Goal: Task Accomplishment & Management: Use online tool/utility

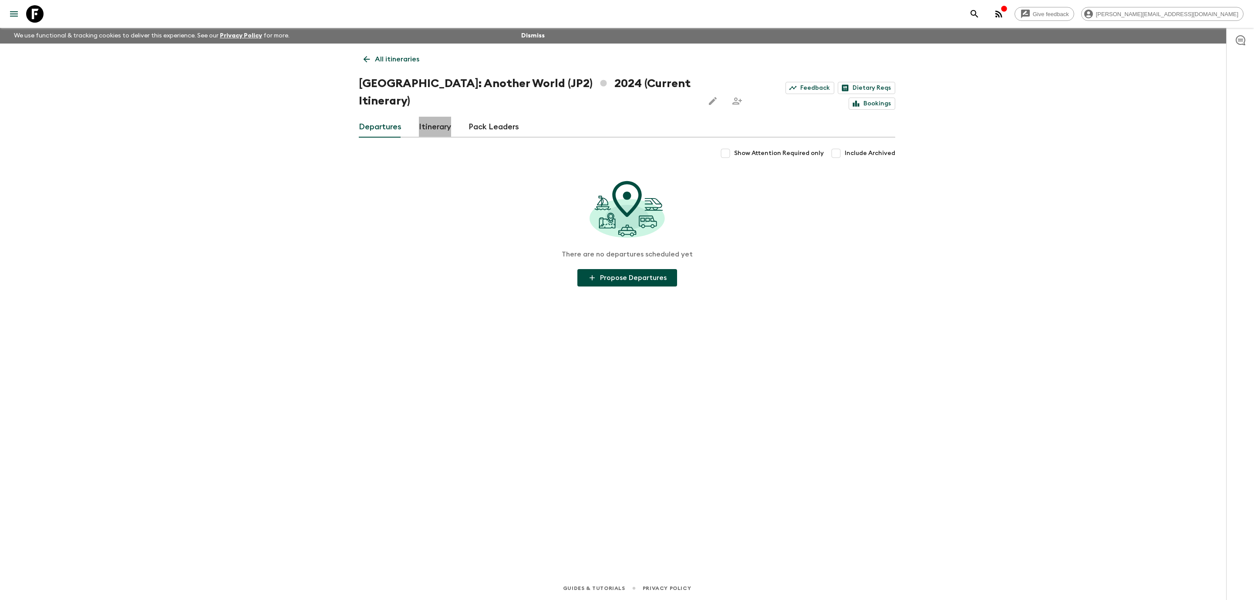
click at [424, 117] on link "Itinerary" at bounding box center [435, 127] width 32 height 21
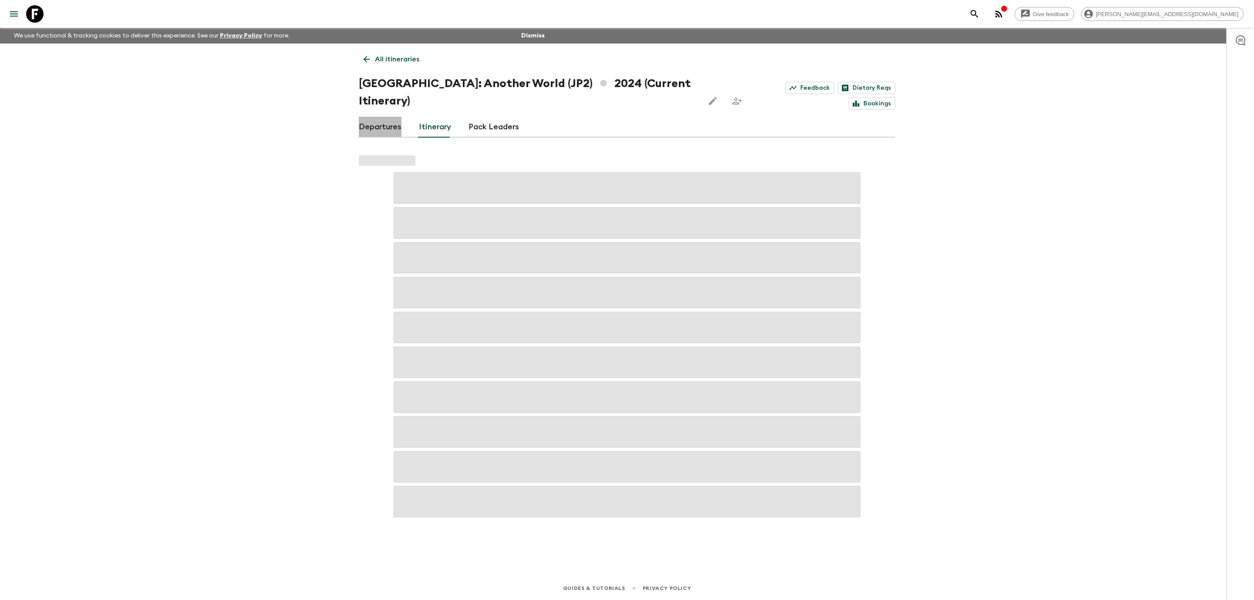
click at [380, 117] on link "Departures" at bounding box center [380, 127] width 43 height 21
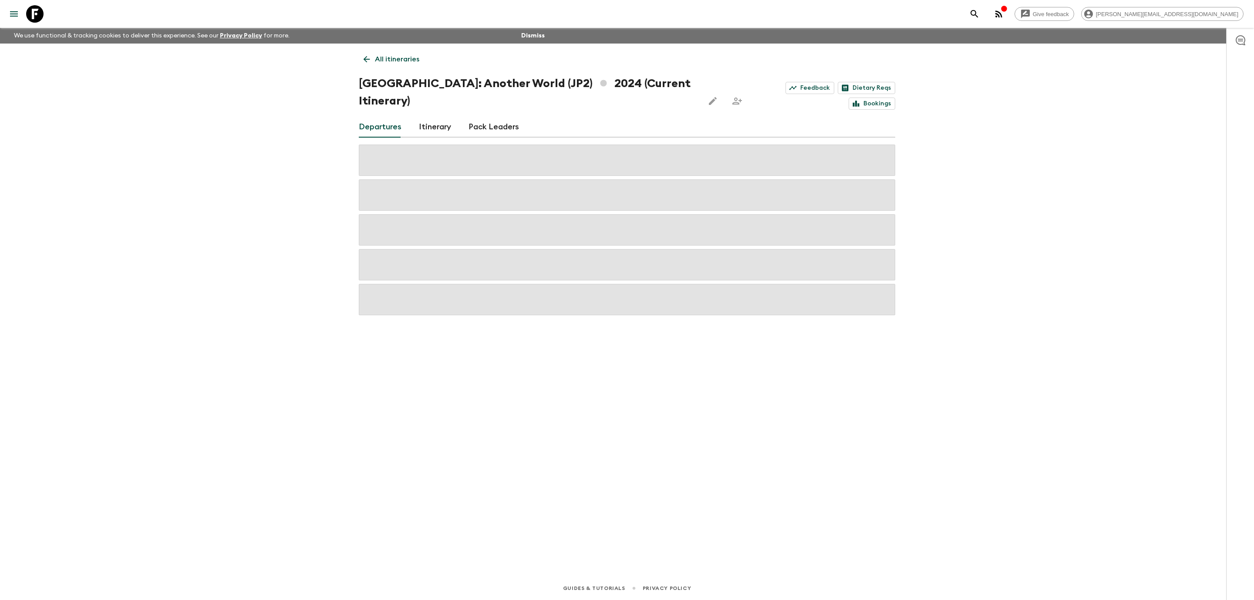
click at [42, 12] on icon at bounding box center [34, 13] width 17 height 17
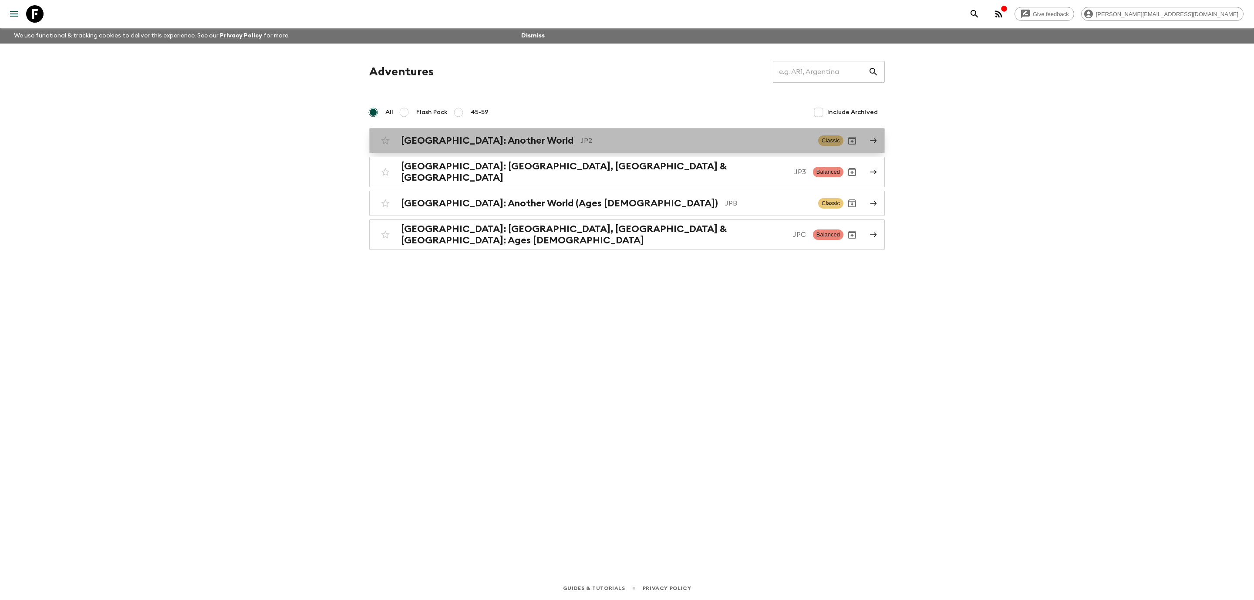
click at [655, 142] on p "JP2" at bounding box center [696, 140] width 231 height 10
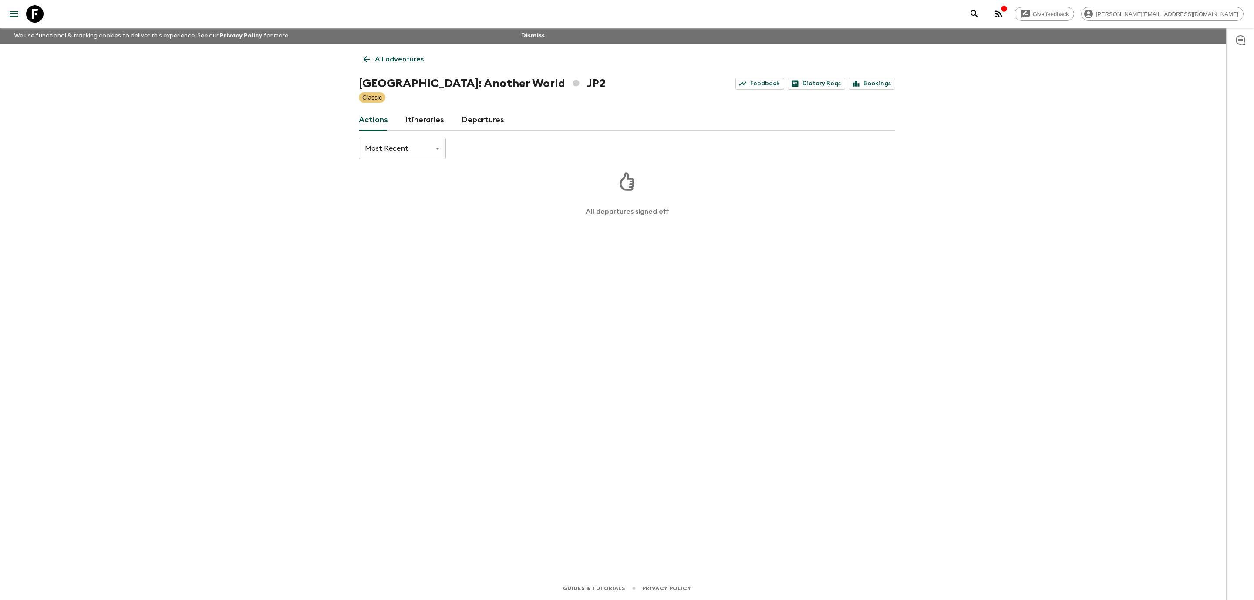
click at [441, 118] on link "Itineraries" at bounding box center [424, 120] width 39 height 21
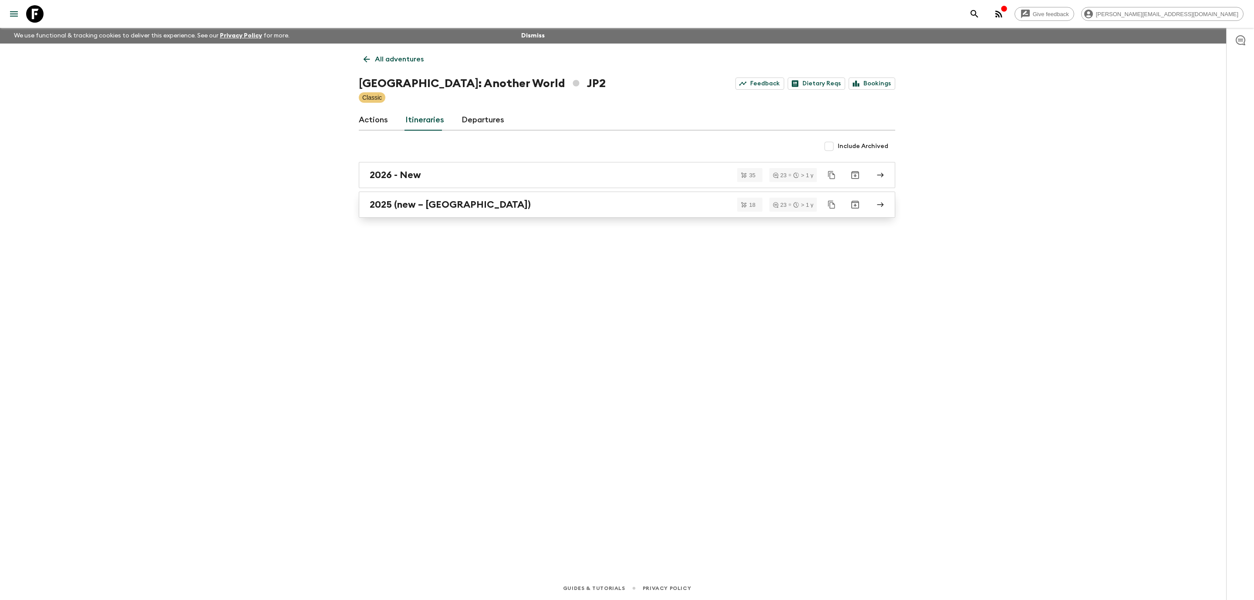
click at [507, 214] on link "2025 (new – [GEOGRAPHIC_DATA])" at bounding box center [627, 205] width 537 height 26
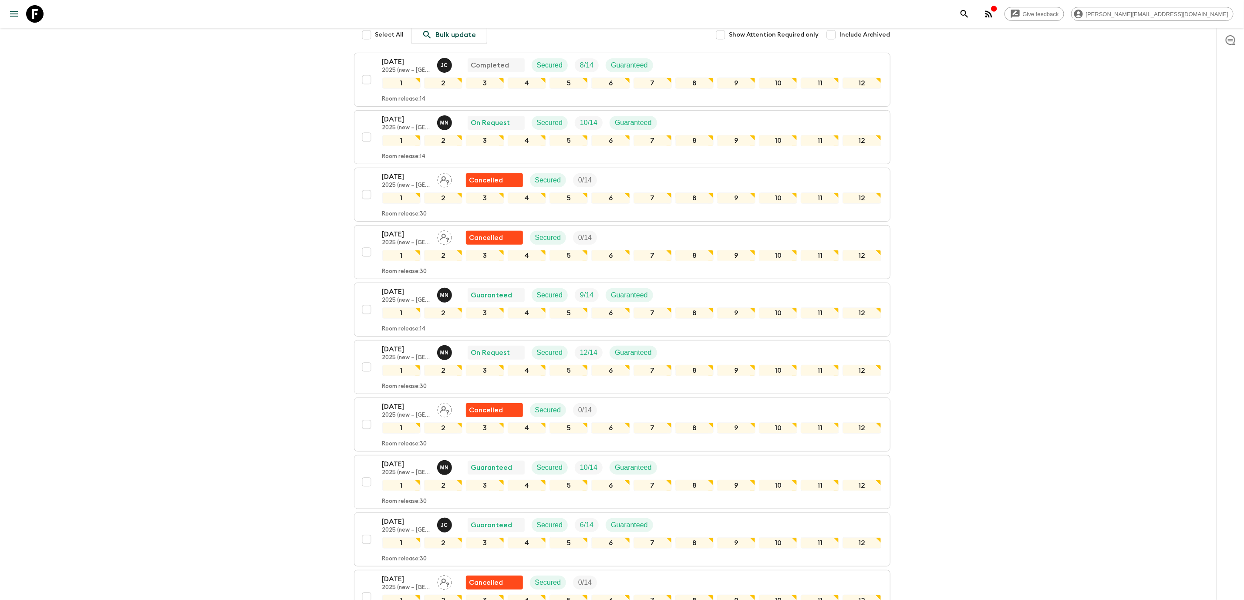
scroll to position [77, 0]
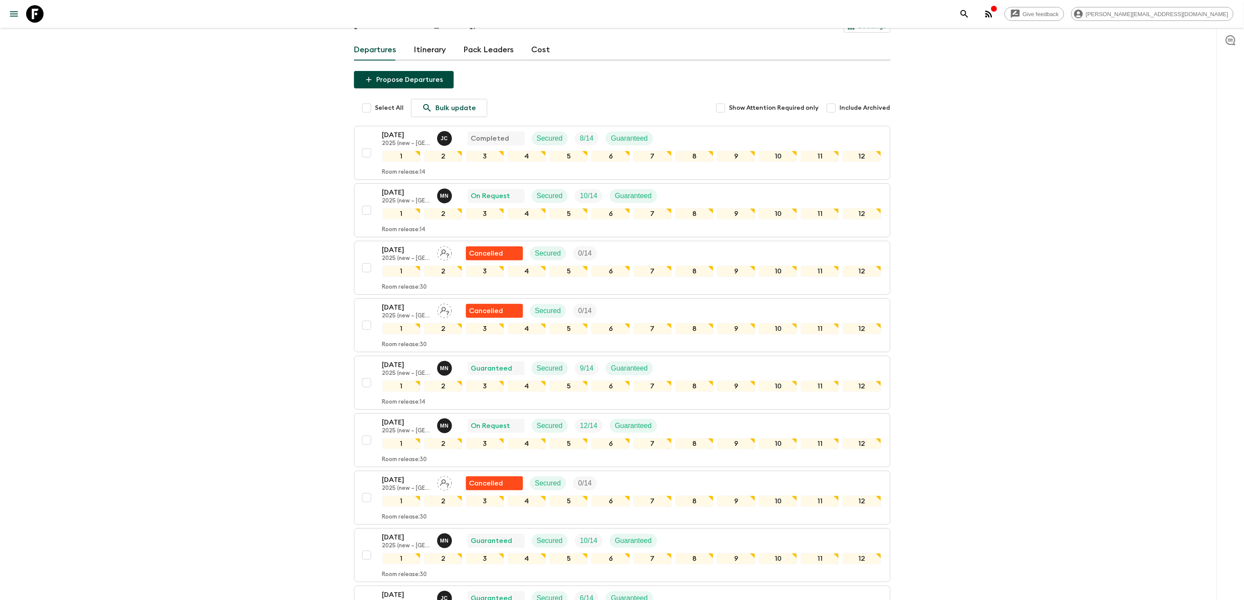
click at [1222, 112] on div at bounding box center [1230, 314] width 28 height 572
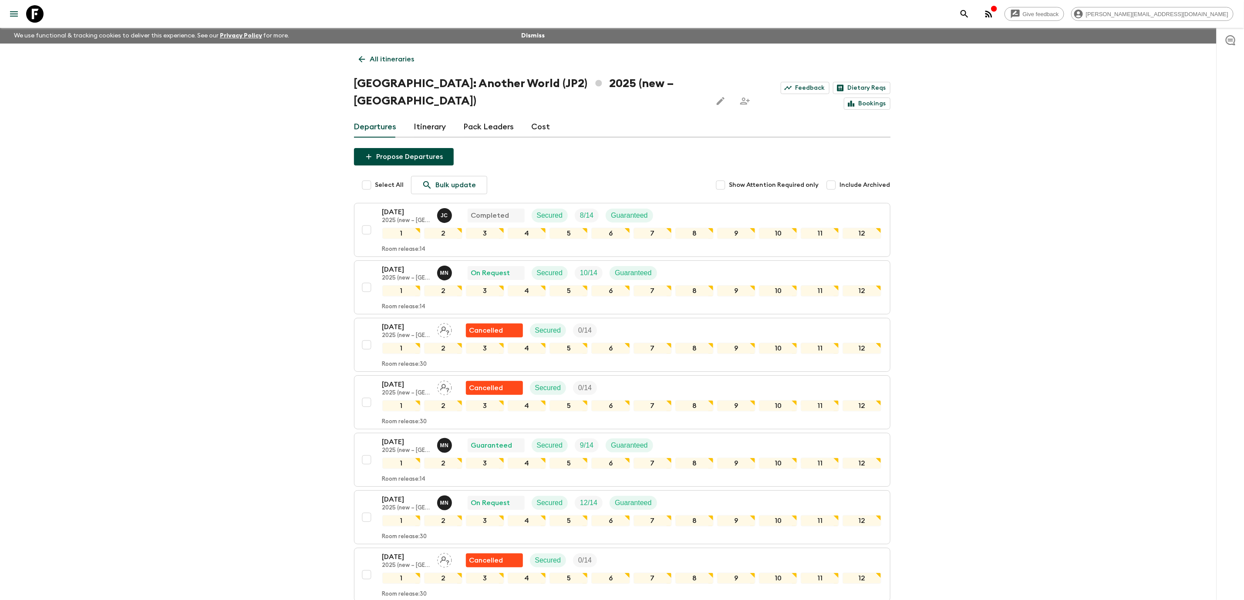
click at [536, 117] on link "Cost" at bounding box center [541, 127] width 19 height 21
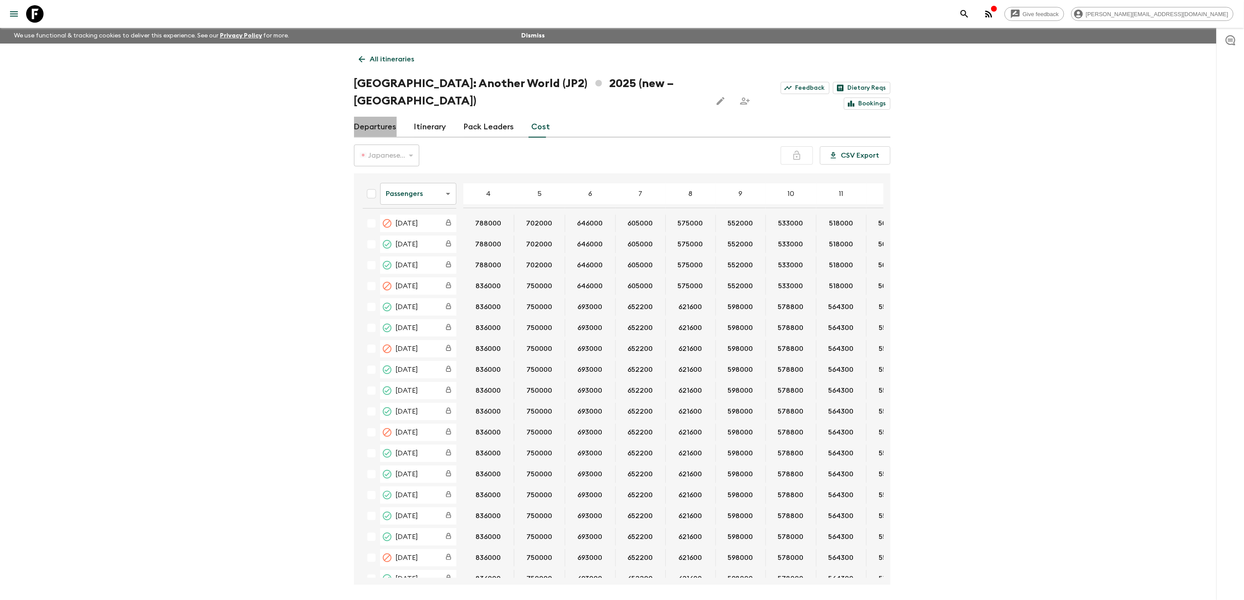
click at [383, 117] on link "Departures" at bounding box center [375, 127] width 43 height 21
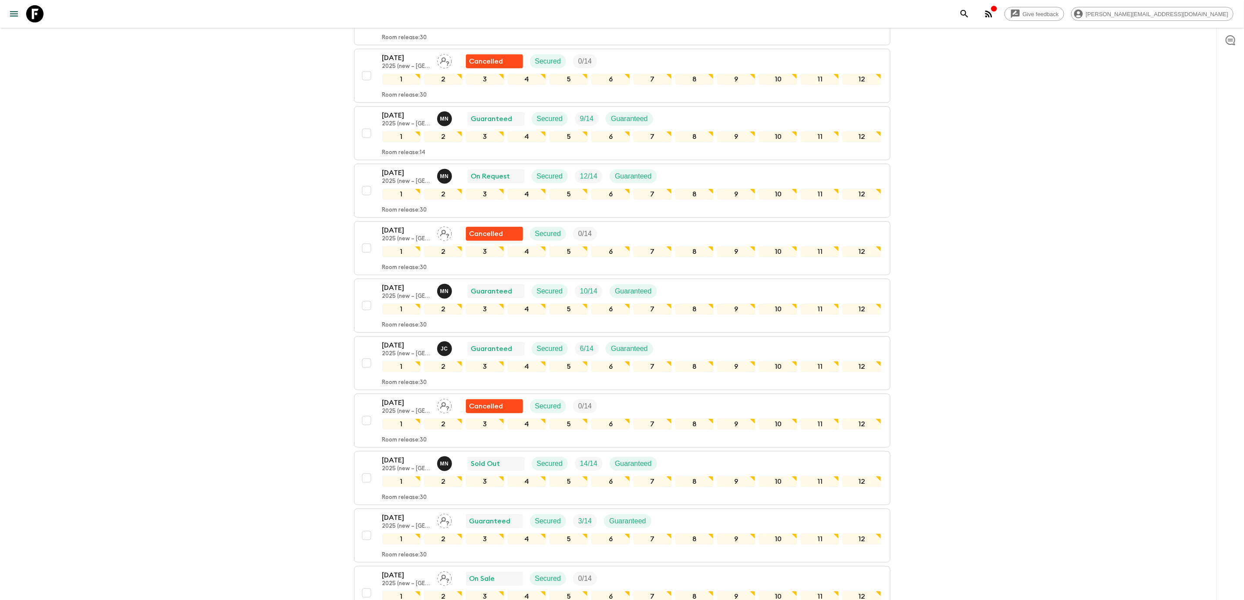
scroll to position [361, 0]
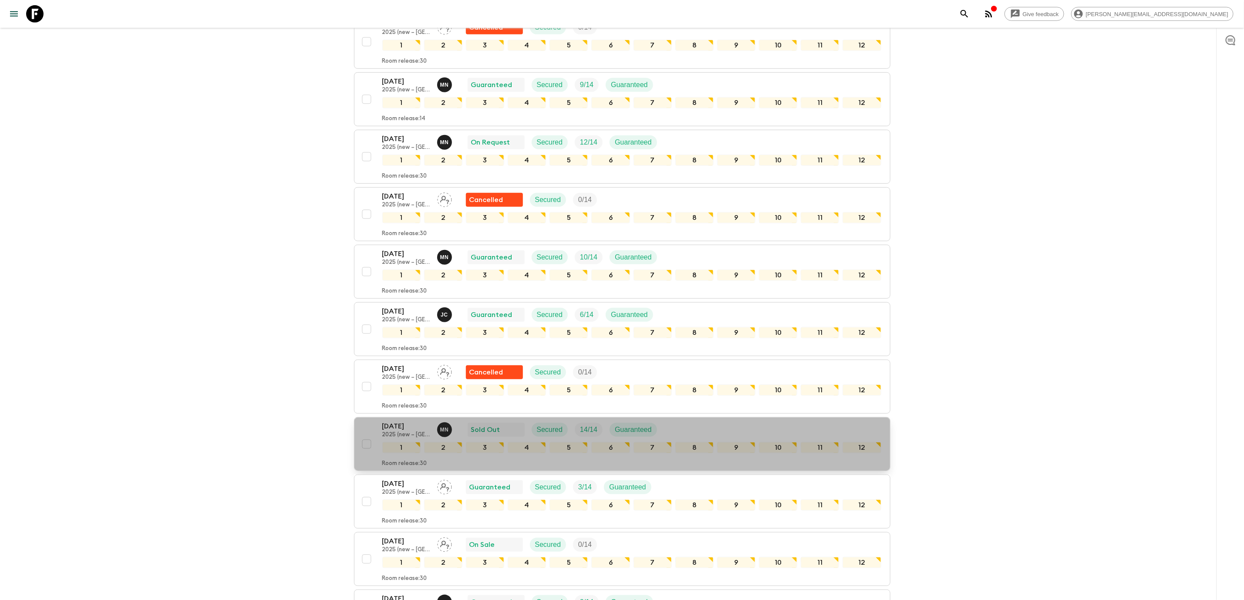
click at [743, 421] on div "[DATE] 2025 (new – [GEOGRAPHIC_DATA]) M N Sold Out Secured 14 / 14 Guaranteed" at bounding box center [631, 429] width 499 height 17
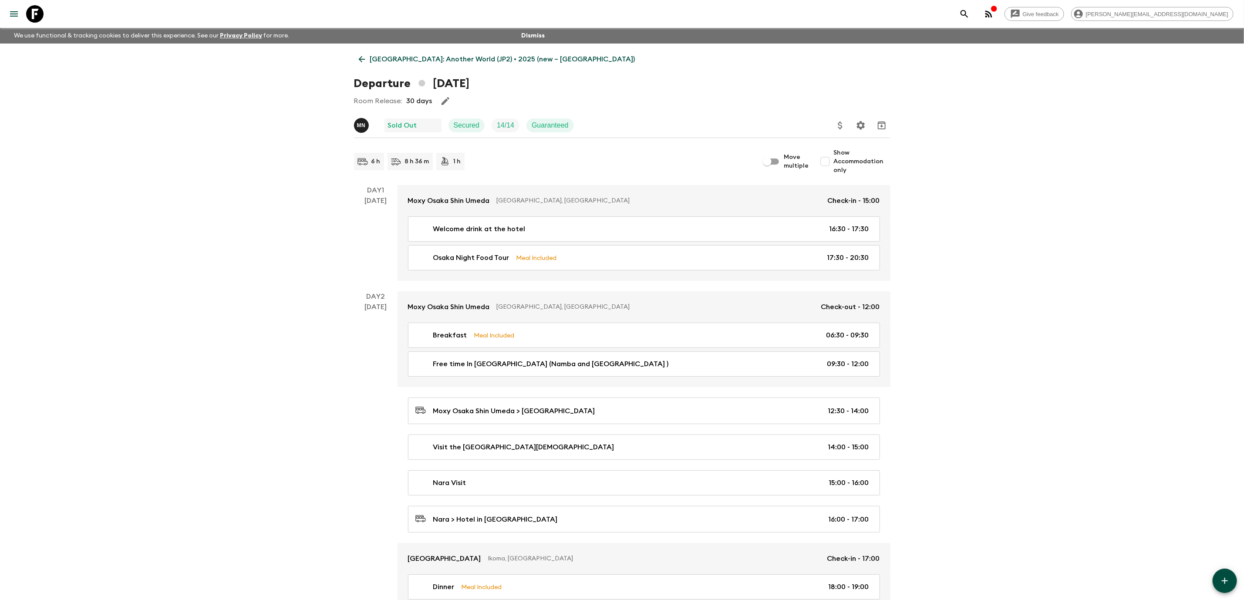
click at [830, 161] on input "Show Accommodation only" at bounding box center [825, 161] width 17 height 17
checkbox input "true"
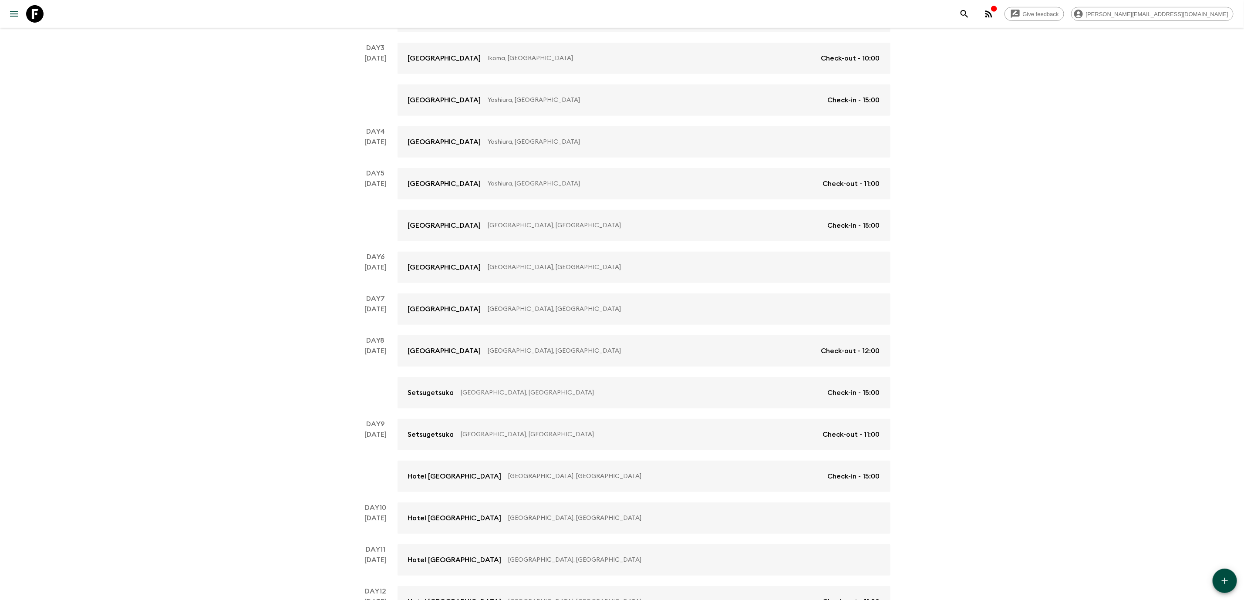
scroll to position [333, 0]
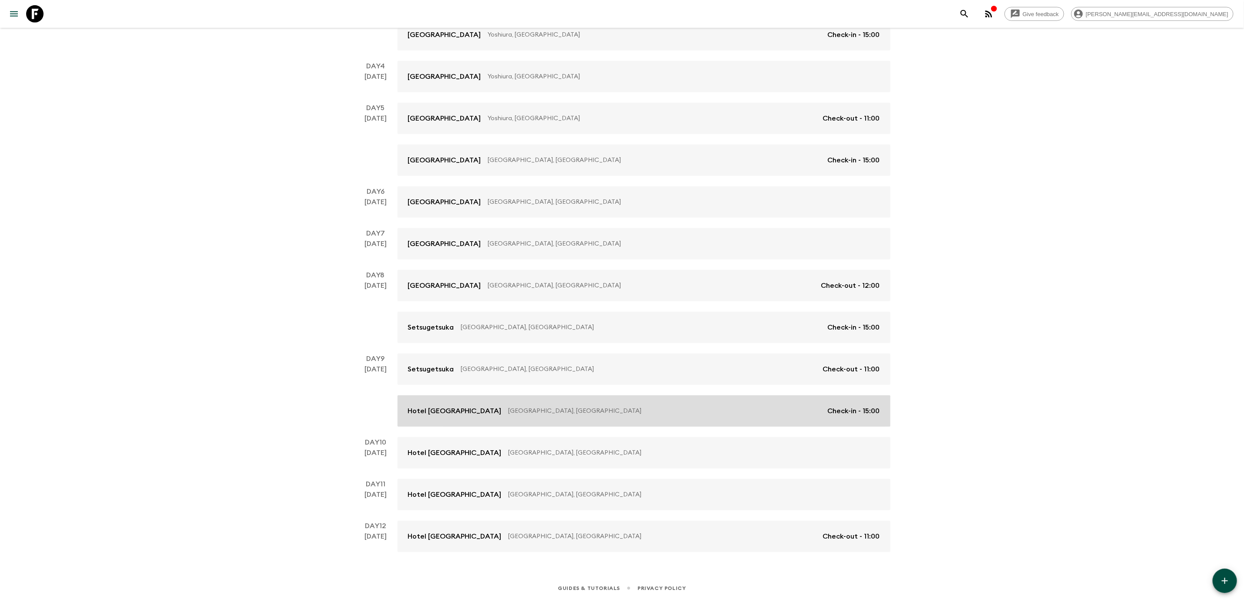
click at [809, 412] on p "[GEOGRAPHIC_DATA], [GEOGRAPHIC_DATA]" at bounding box center [665, 411] width 312 height 9
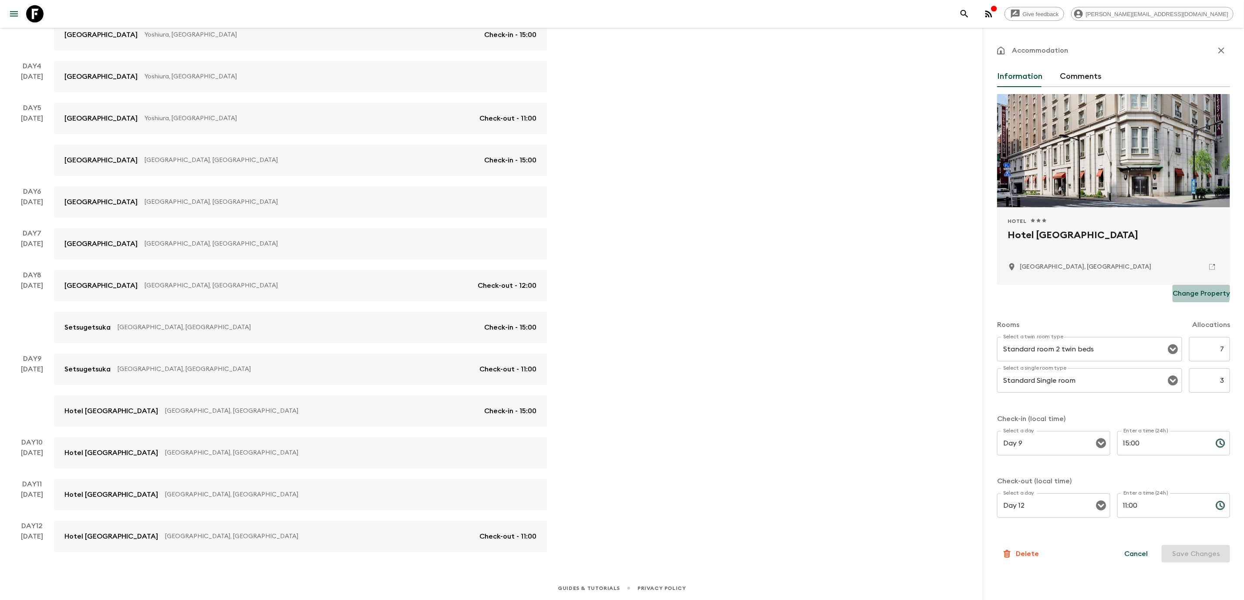
click at [1179, 289] on p "Change Property" at bounding box center [1201, 293] width 57 height 10
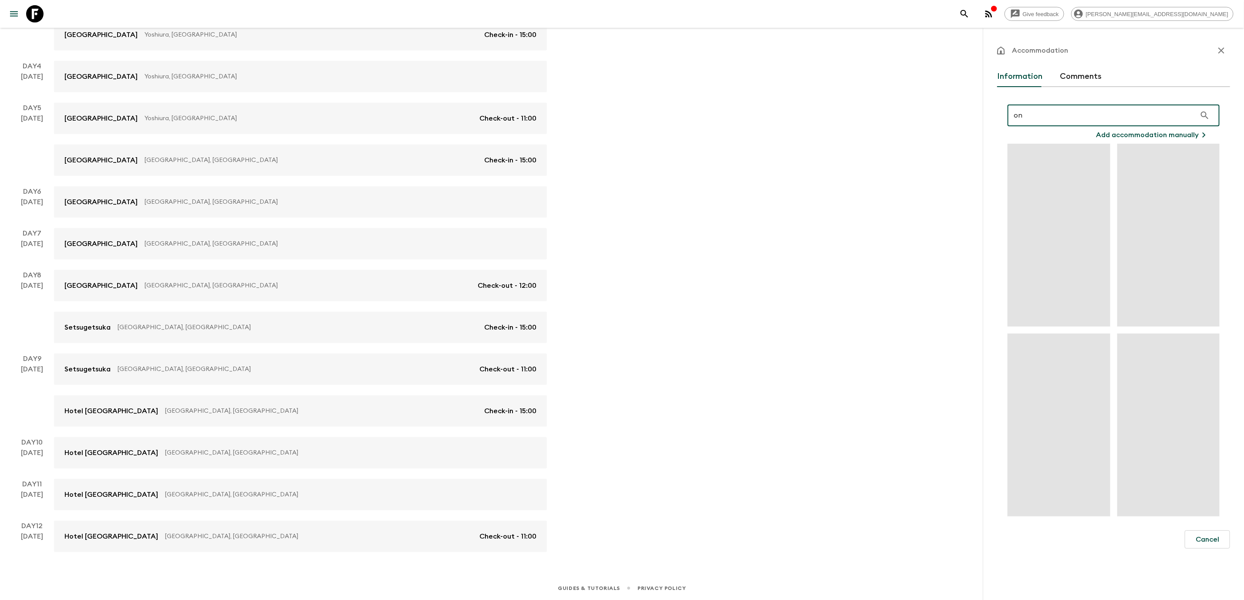
type input "o"
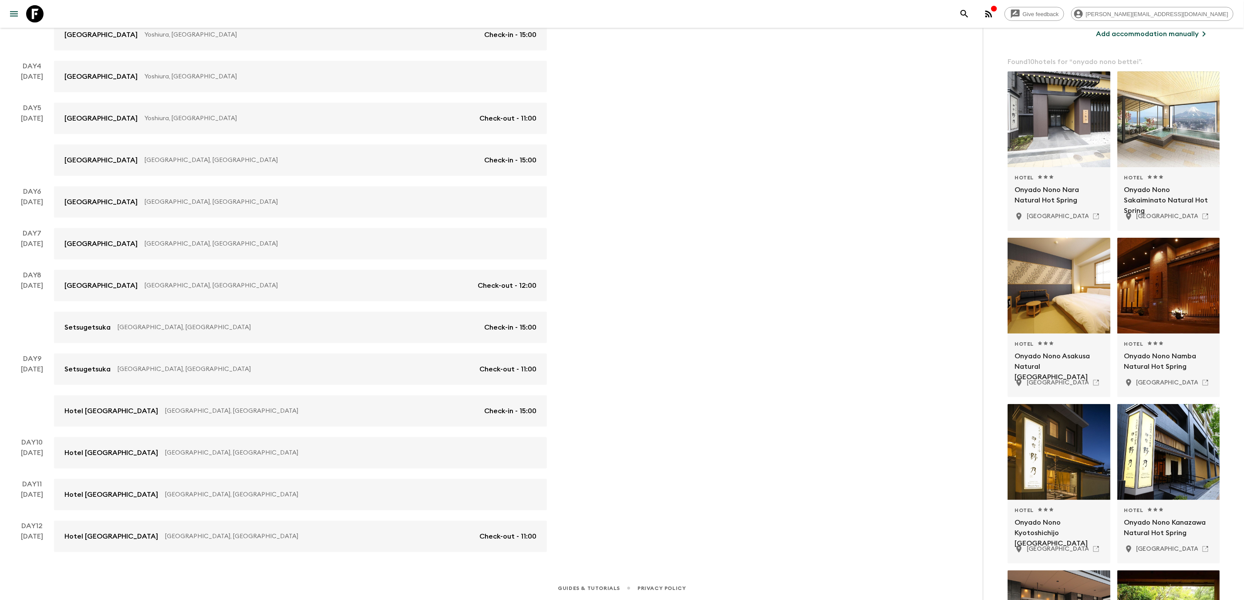
scroll to position [88, 0]
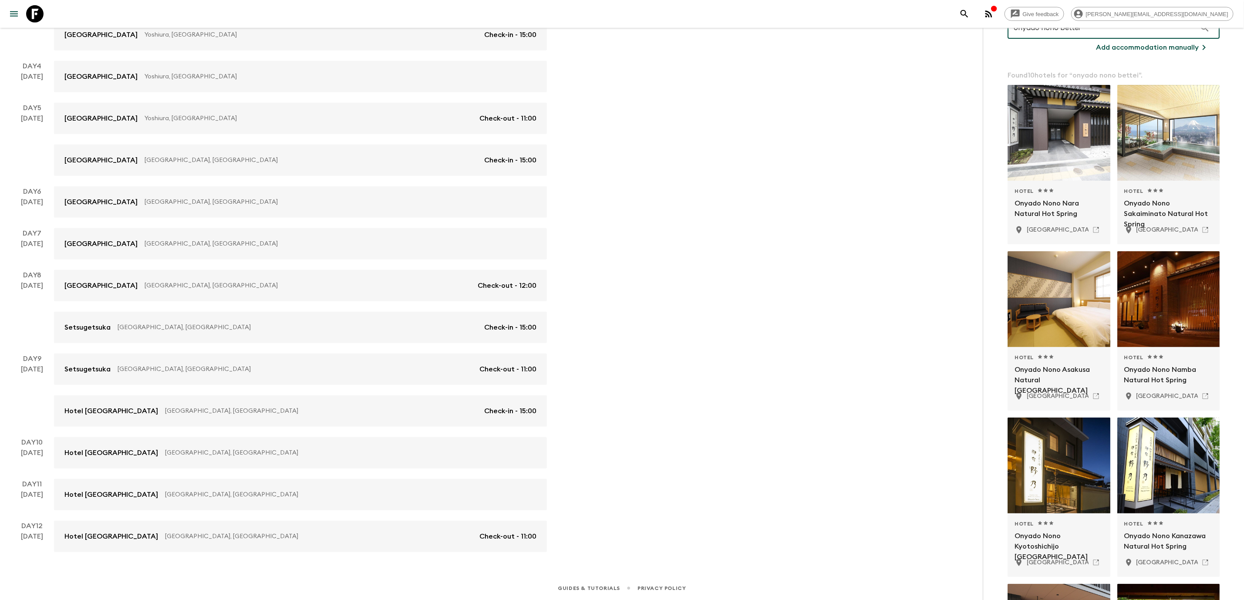
type input "onyado nono bettei"
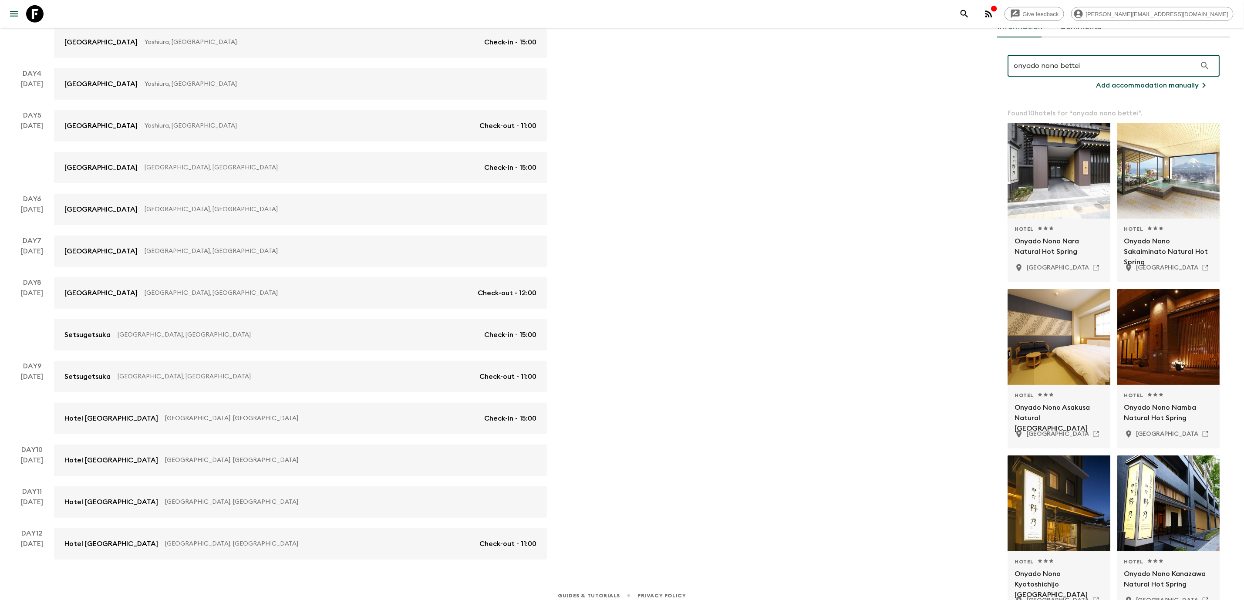
scroll to position [0, 0]
